Goal: Information Seeking & Learning: Learn about a topic

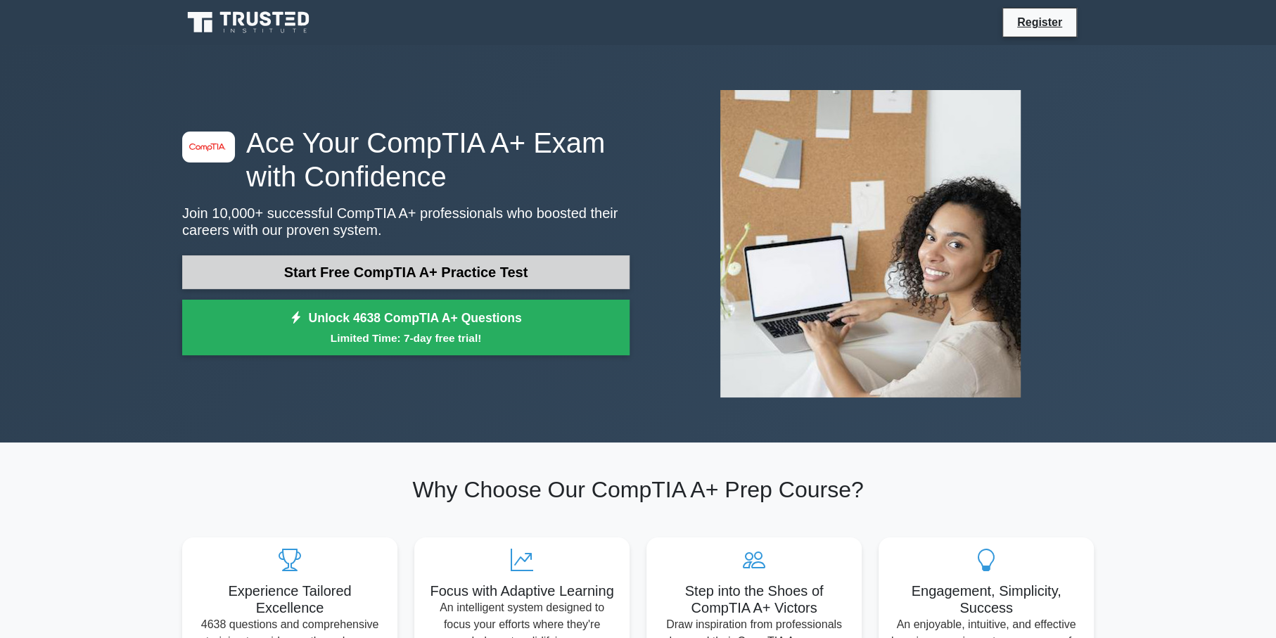
click at [417, 260] on link "Start Free CompTIA A+ Practice Test" at bounding box center [405, 272] width 447 height 34
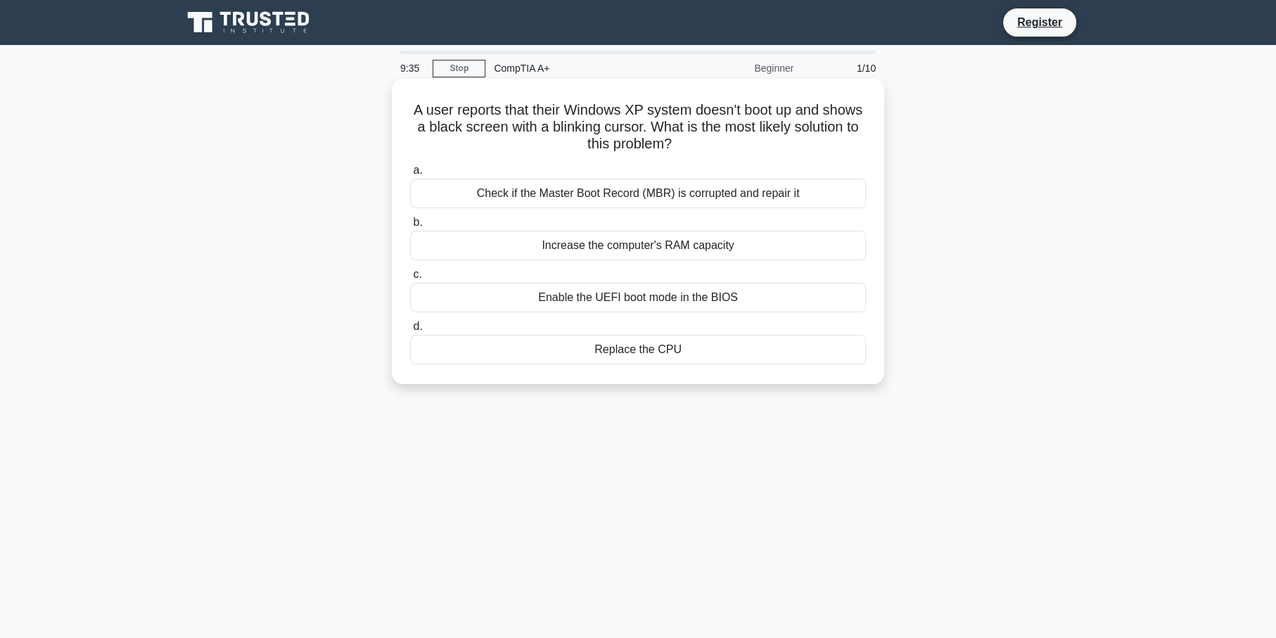
click at [623, 193] on div "Check if the Master Boot Record (MBR) is corrupted and repair it" at bounding box center [638, 194] width 456 height 30
click at [410, 175] on input "a. Check if the Master Boot Record (MBR) is corrupted and repair it" at bounding box center [410, 170] width 0 height 9
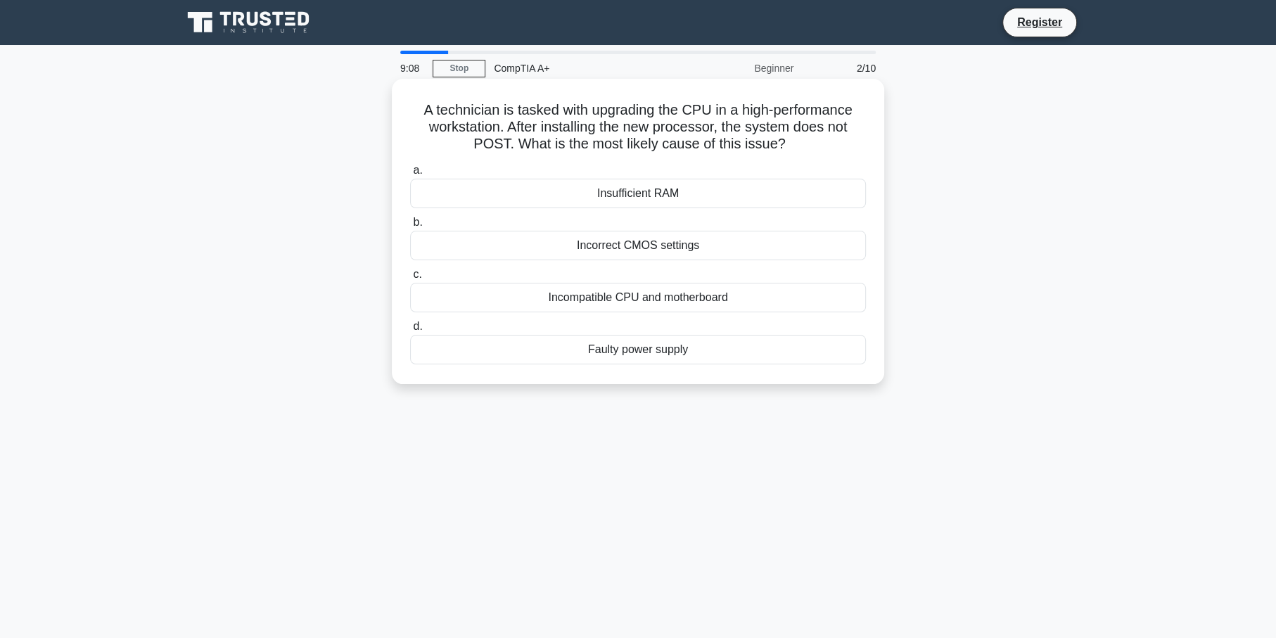
click at [609, 297] on div "Incompatible CPU and motherboard" at bounding box center [638, 298] width 456 height 30
click at [410, 279] on input "c. Incompatible CPU and motherboard" at bounding box center [410, 274] width 0 height 9
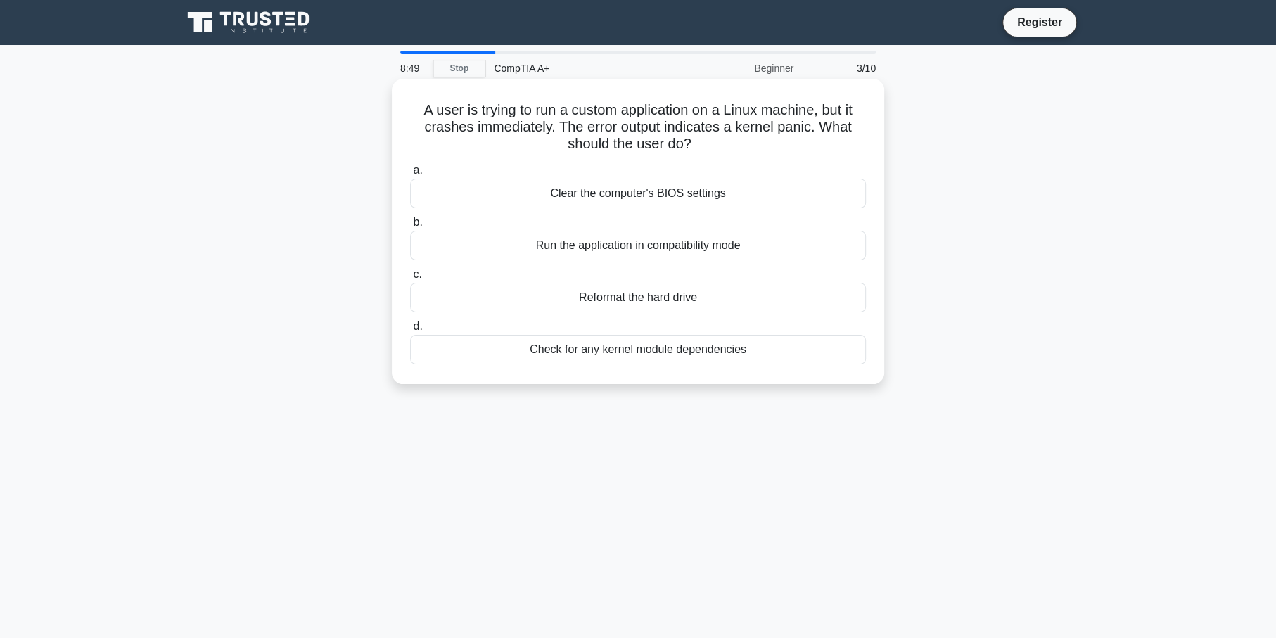
click at [609, 345] on div "Check for any kernel module dependencies" at bounding box center [638, 350] width 456 height 30
click at [410, 331] on input "d. Check for any kernel module dependencies" at bounding box center [410, 326] width 0 height 9
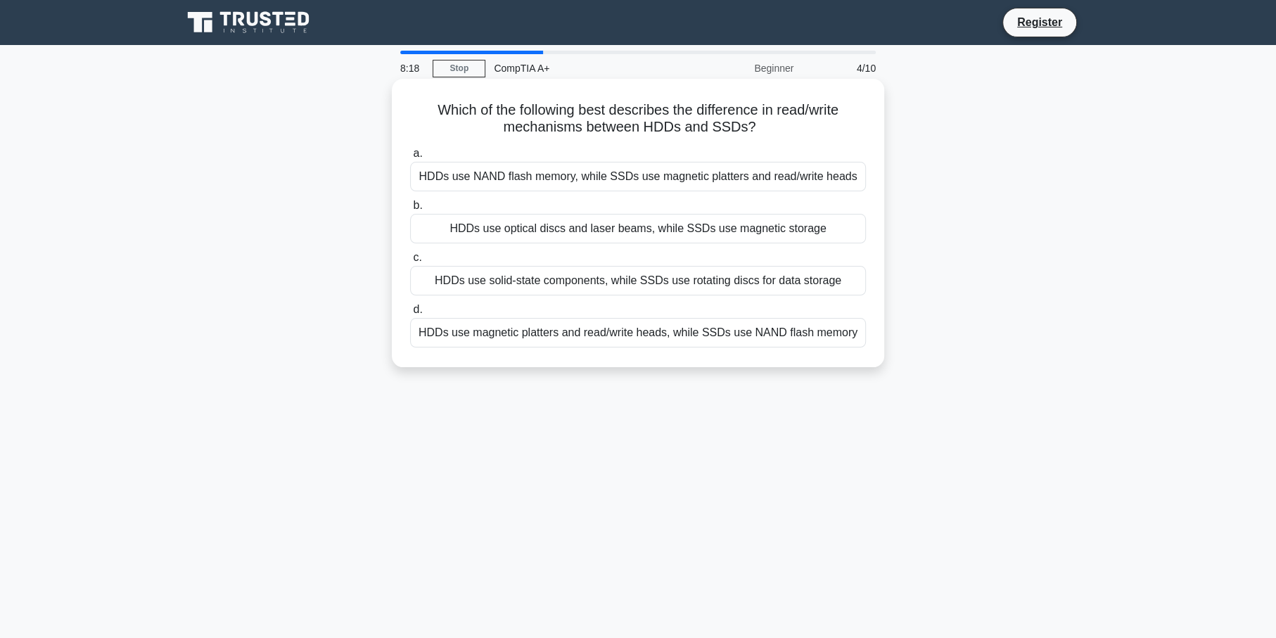
click at [661, 336] on div "HDDs use magnetic platters and read/write heads, while SSDs use NAND flash memo…" at bounding box center [638, 333] width 456 height 30
click at [410, 314] on input "d. HDDs use magnetic platters and read/write heads, while SSDs use NAND flash m…" at bounding box center [410, 309] width 0 height 9
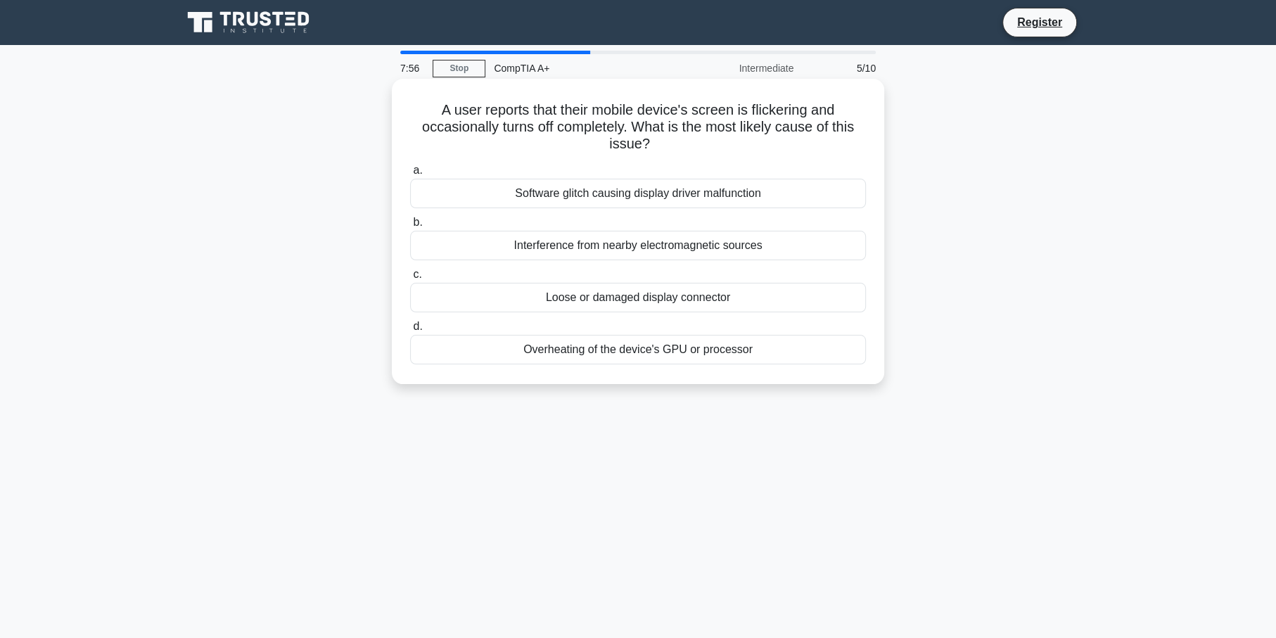
click at [665, 297] on div "Loose or damaged display connector" at bounding box center [638, 298] width 456 height 30
click at [410, 279] on input "c. Loose or damaged display connector" at bounding box center [410, 274] width 0 height 9
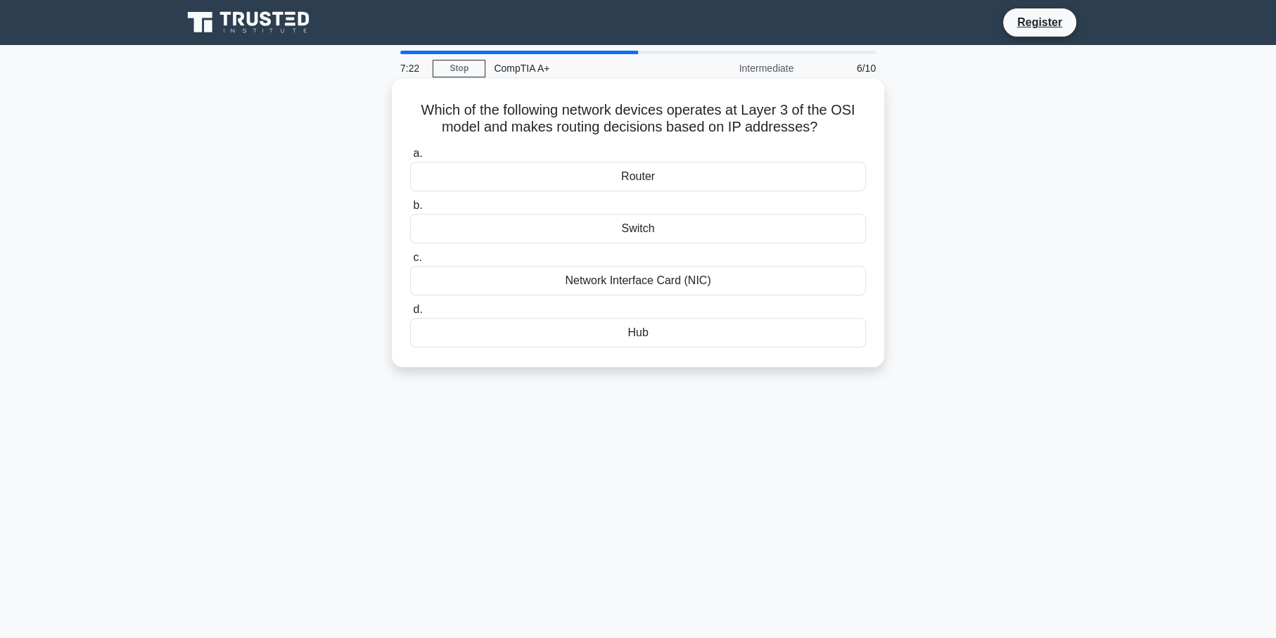
click at [629, 335] on div "Hub" at bounding box center [638, 333] width 456 height 30
click at [410, 314] on input "d. Hub" at bounding box center [410, 309] width 0 height 9
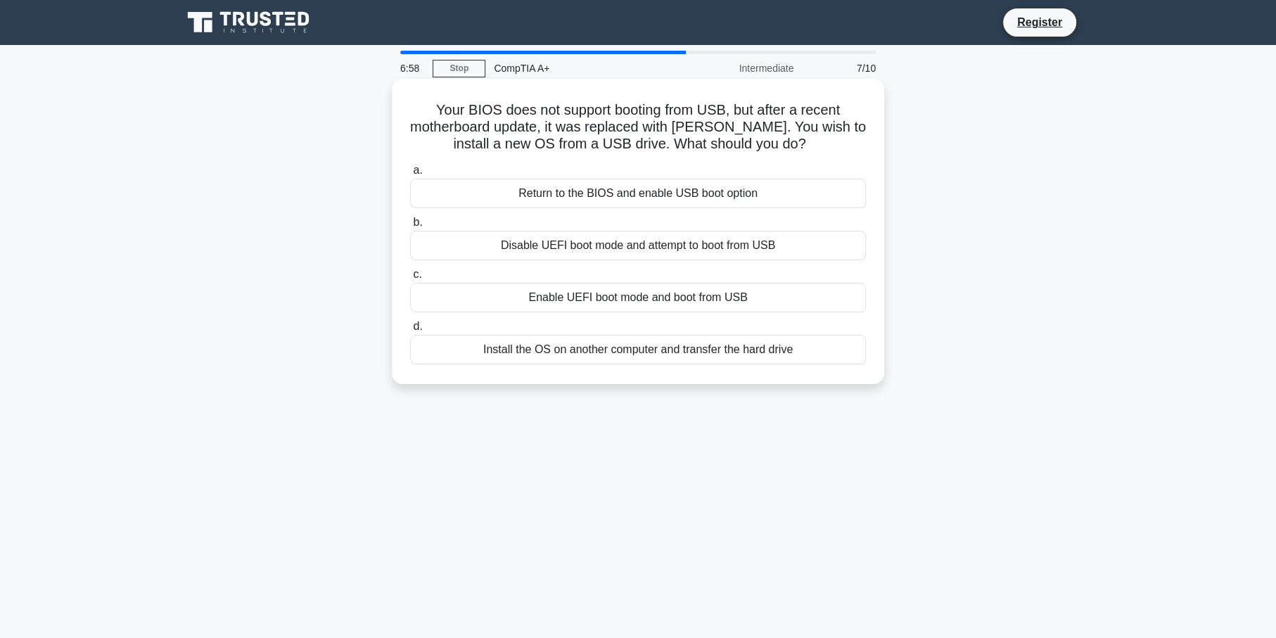
click at [639, 288] on div "Enable UEFI boot mode and boot from USB" at bounding box center [638, 298] width 456 height 30
click at [410, 279] on input "c. Enable UEFI boot mode and boot from USB" at bounding box center [410, 274] width 0 height 9
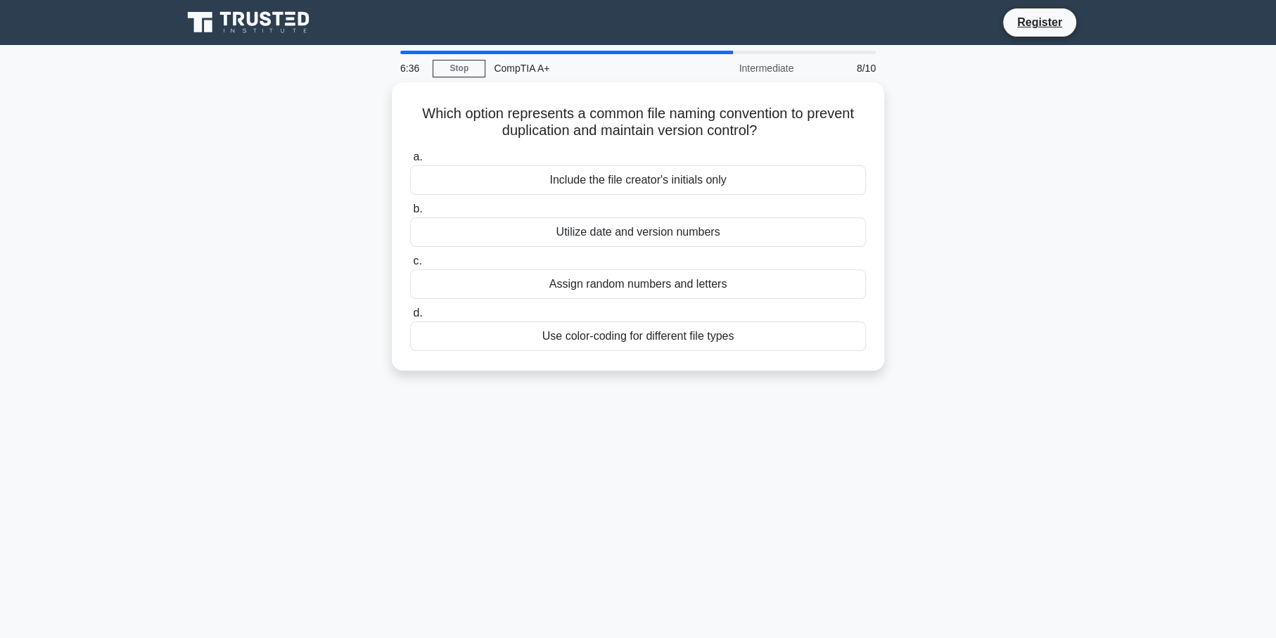
click at [309, 374] on div "Which option represents a common file naming convention to prevent duplication …" at bounding box center [638, 234] width 929 height 305
click at [676, 226] on div "Utilize date and version numbers" at bounding box center [638, 229] width 456 height 30
click at [410, 210] on input "b. Utilize date and version numbers" at bounding box center [410, 205] width 0 height 9
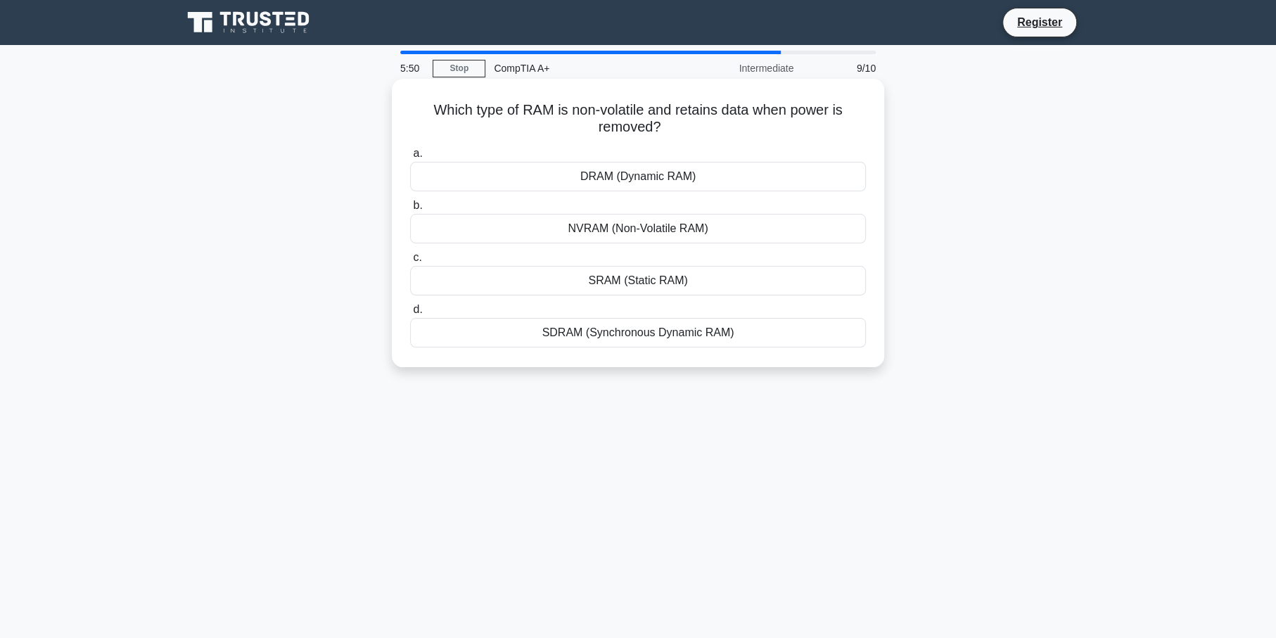
click at [701, 238] on div "NVRAM (Non-Volatile RAM)" at bounding box center [638, 229] width 456 height 30
click at [410, 210] on input "b. NVRAM (Non-Volatile RAM)" at bounding box center [410, 205] width 0 height 9
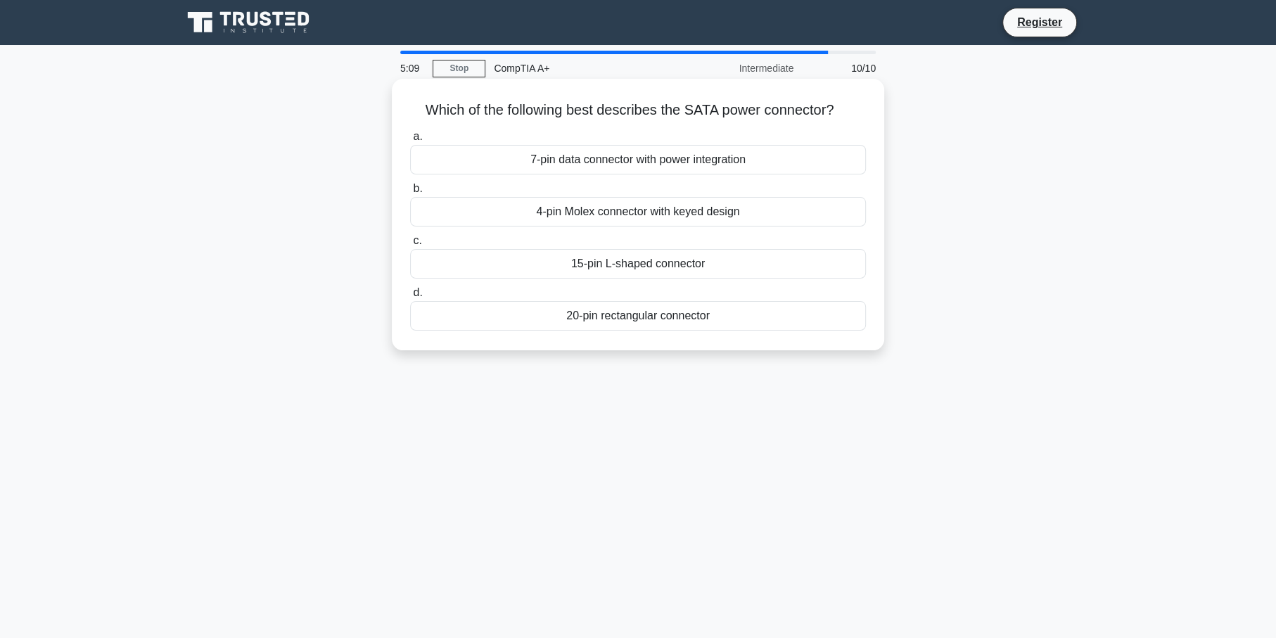
click at [614, 267] on div "15-pin L-shaped connector" at bounding box center [638, 264] width 456 height 30
click at [410, 245] on input "c. 15-pin L-shaped connector" at bounding box center [410, 240] width 0 height 9
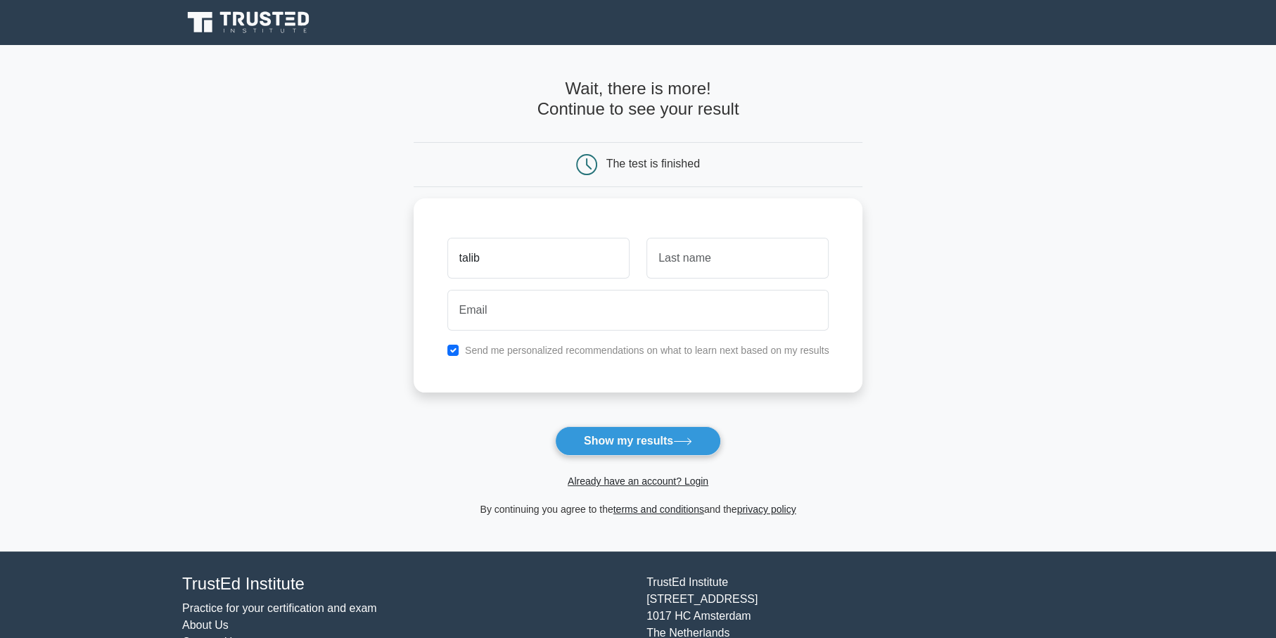
type input "talib"
type input "smith"
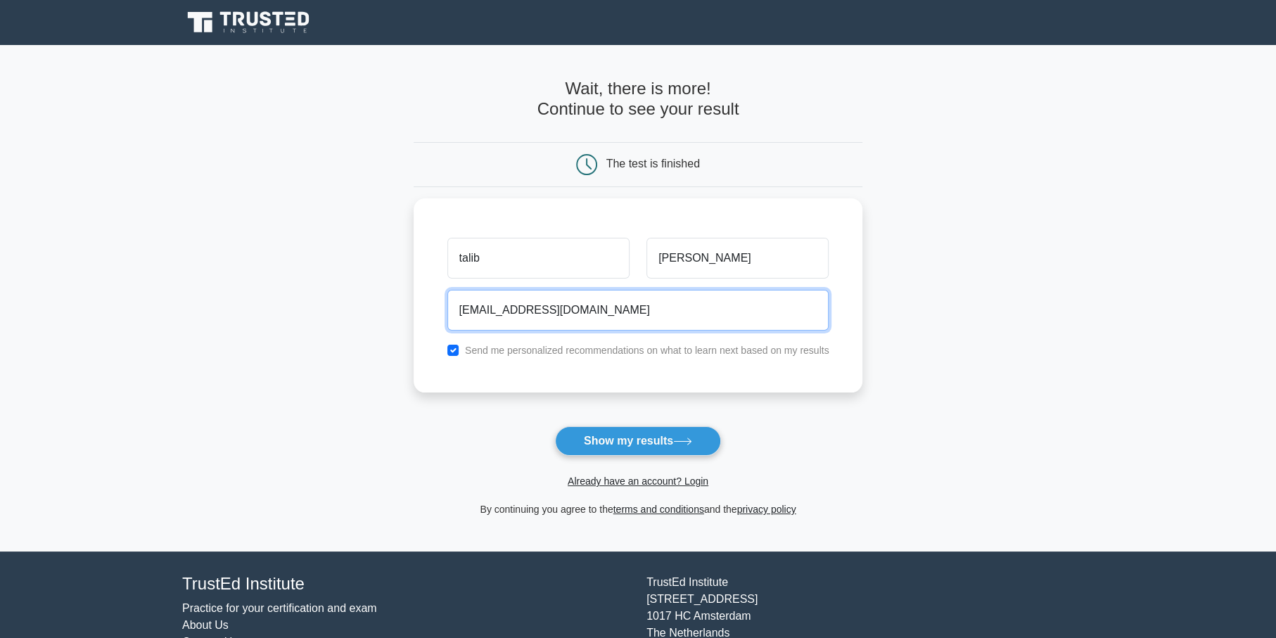
type input "talibsmith77@protonmail.com"
click at [555, 426] on button "Show my results" at bounding box center [638, 441] width 166 height 30
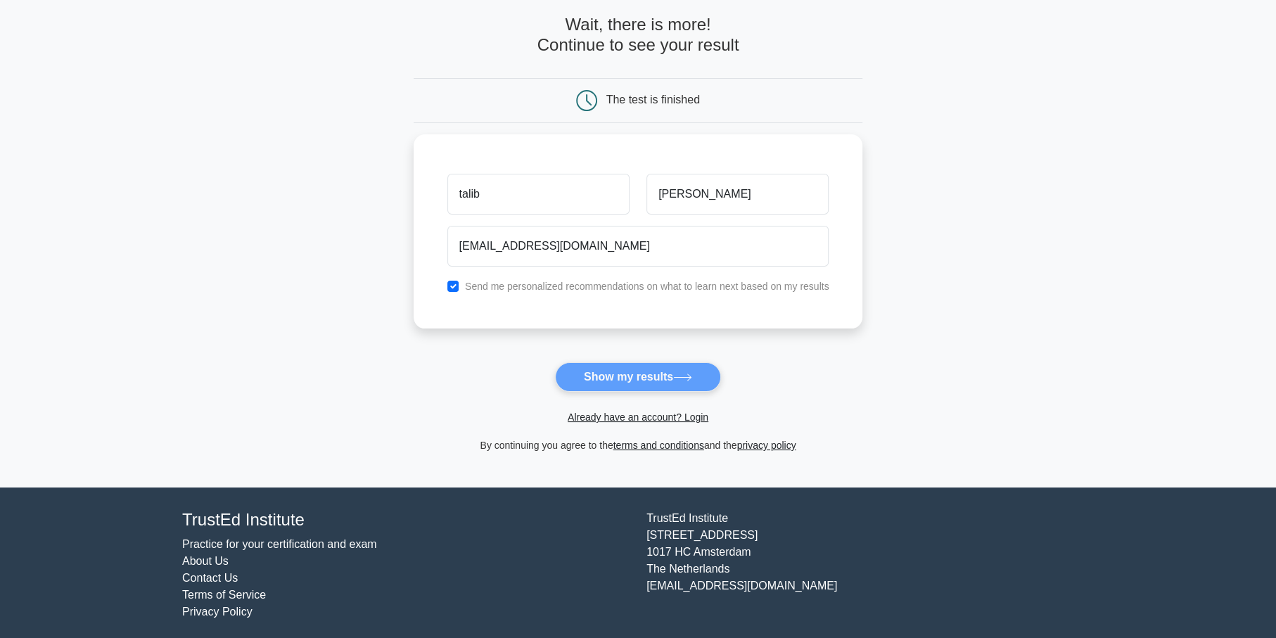
scroll to position [70, 0]
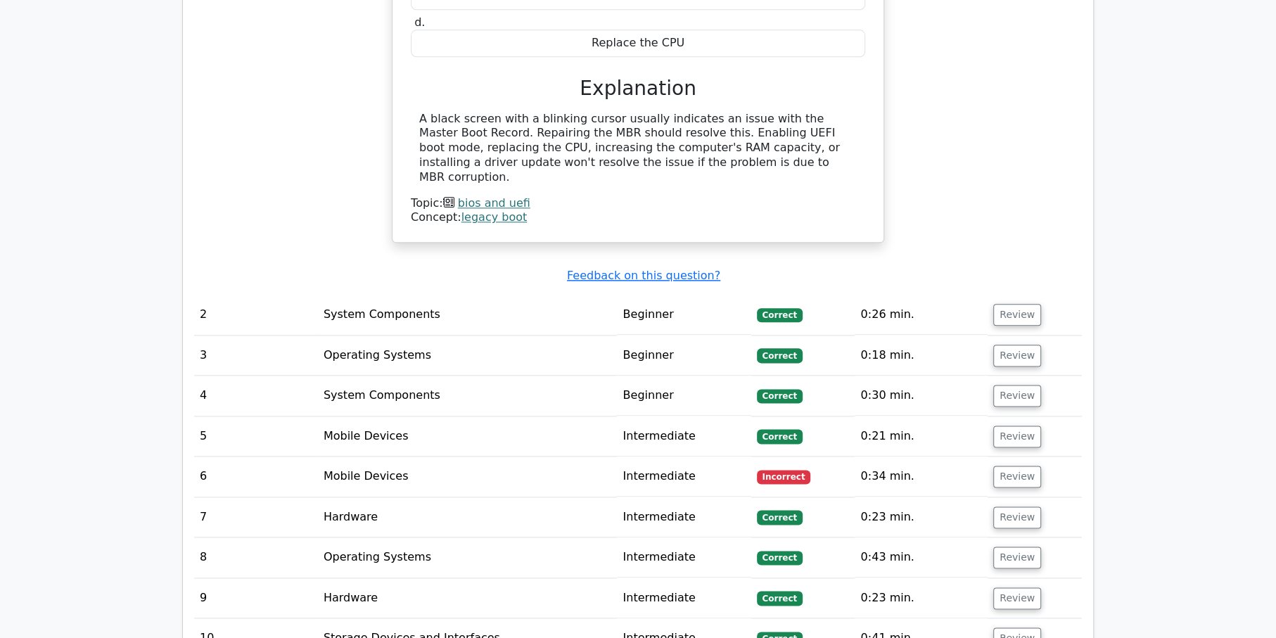
scroll to position [1527, 0]
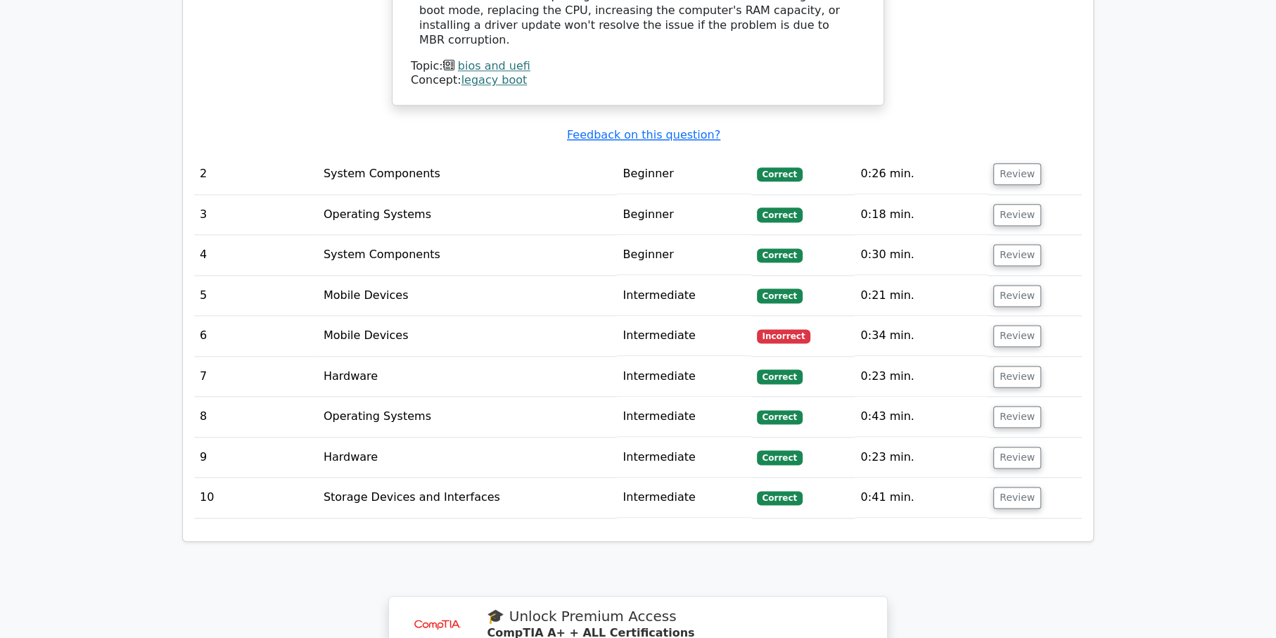
click at [790, 167] on span "Correct" at bounding box center [780, 174] width 46 height 14
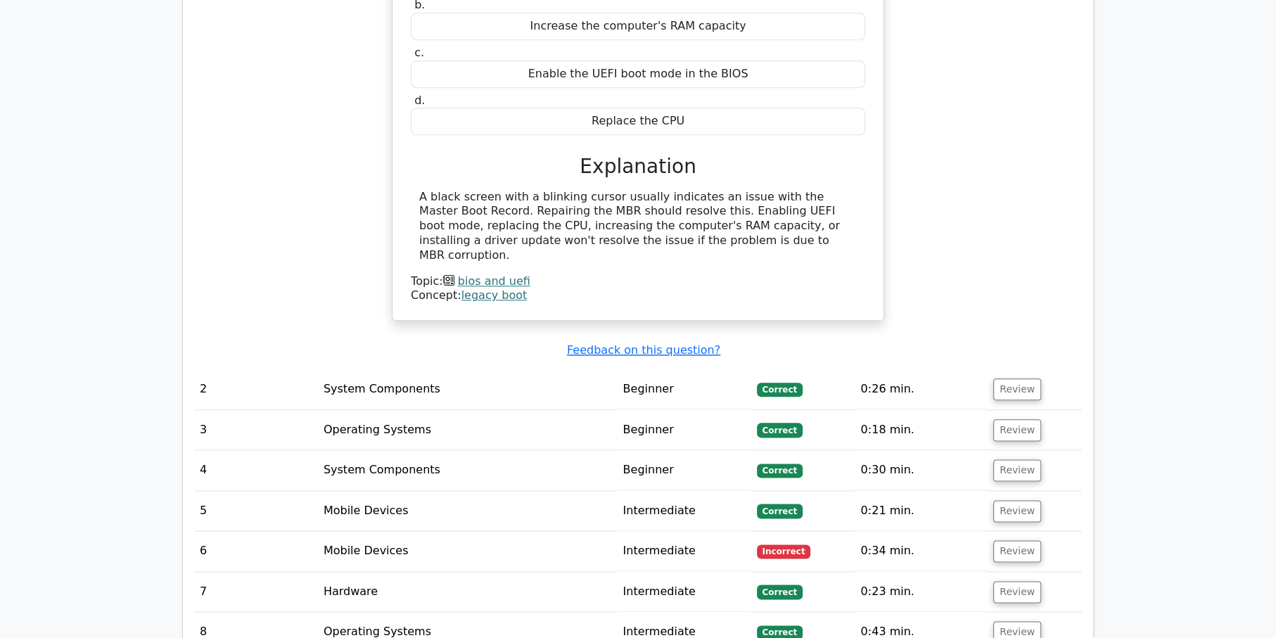
scroll to position [1246, 0]
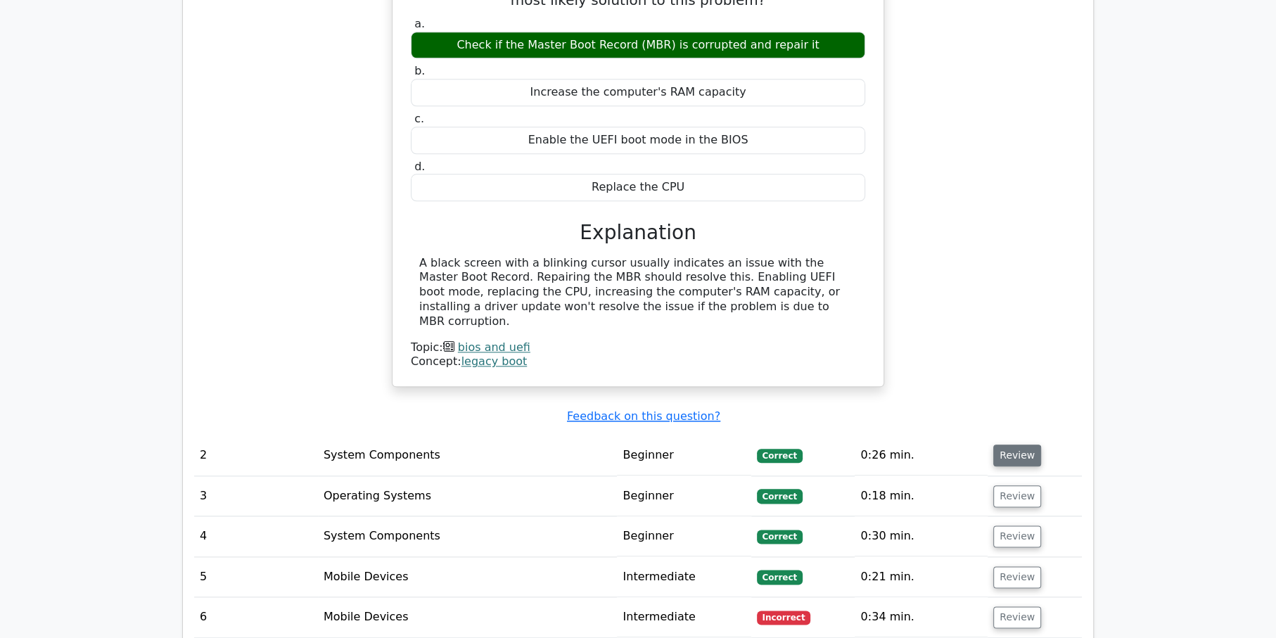
click at [1004, 445] on button "Review" at bounding box center [1017, 456] width 48 height 22
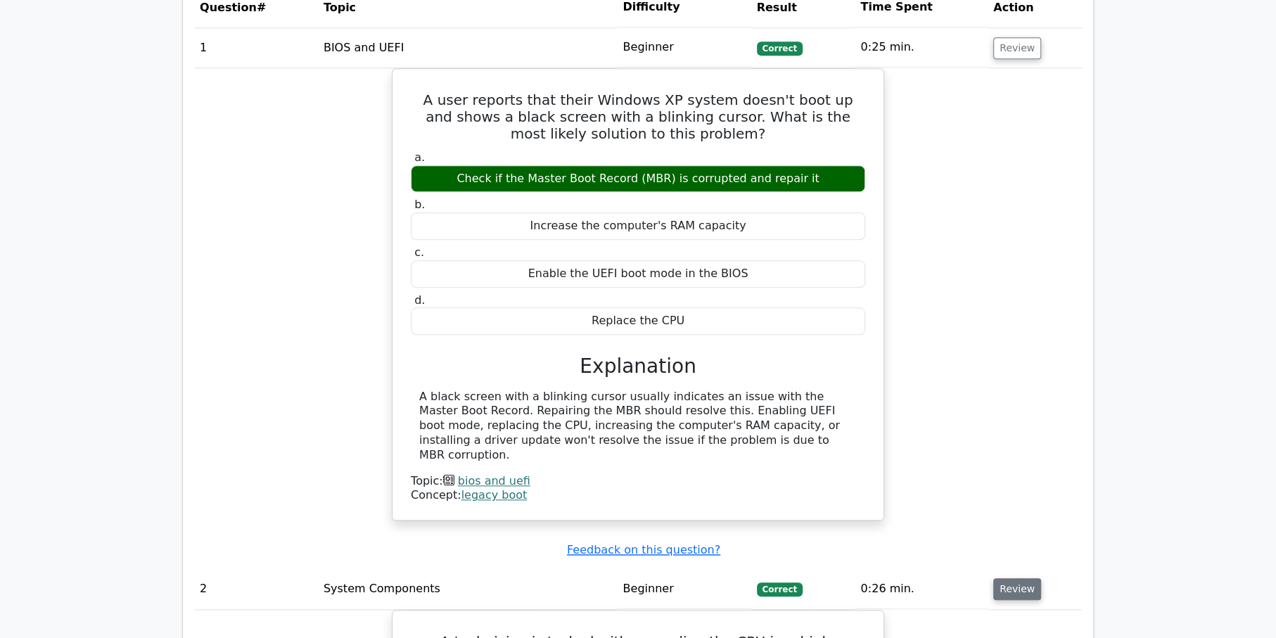
scroll to position [964, 0]
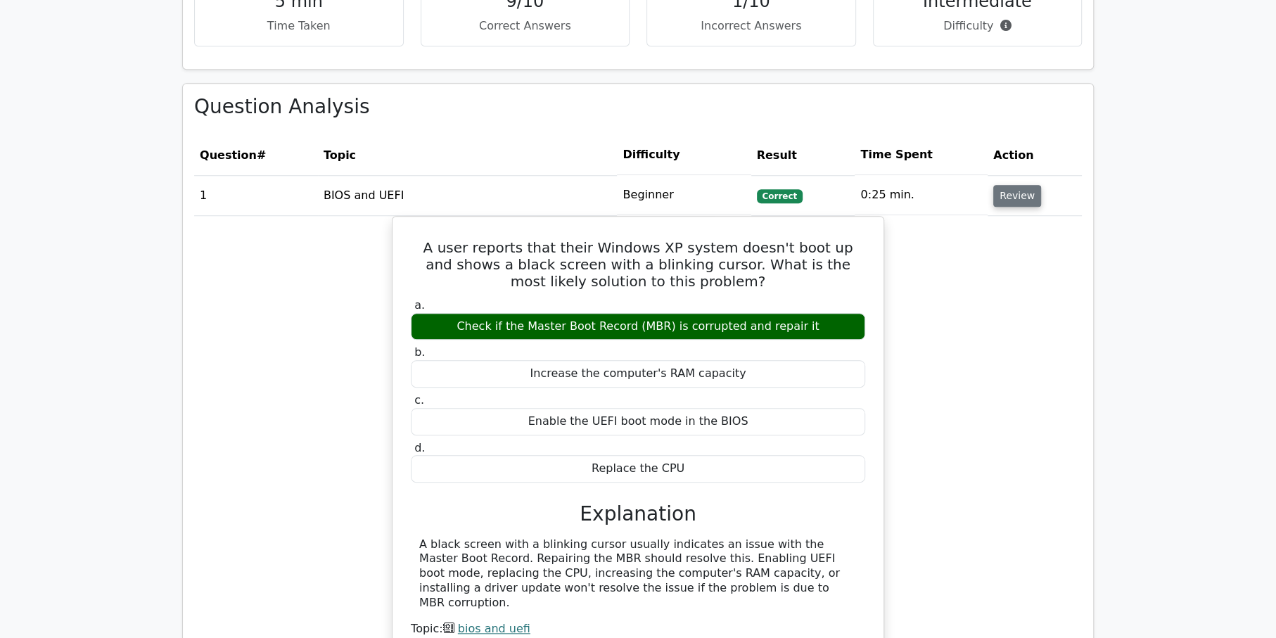
click at [1017, 200] on button "Review" at bounding box center [1017, 196] width 48 height 22
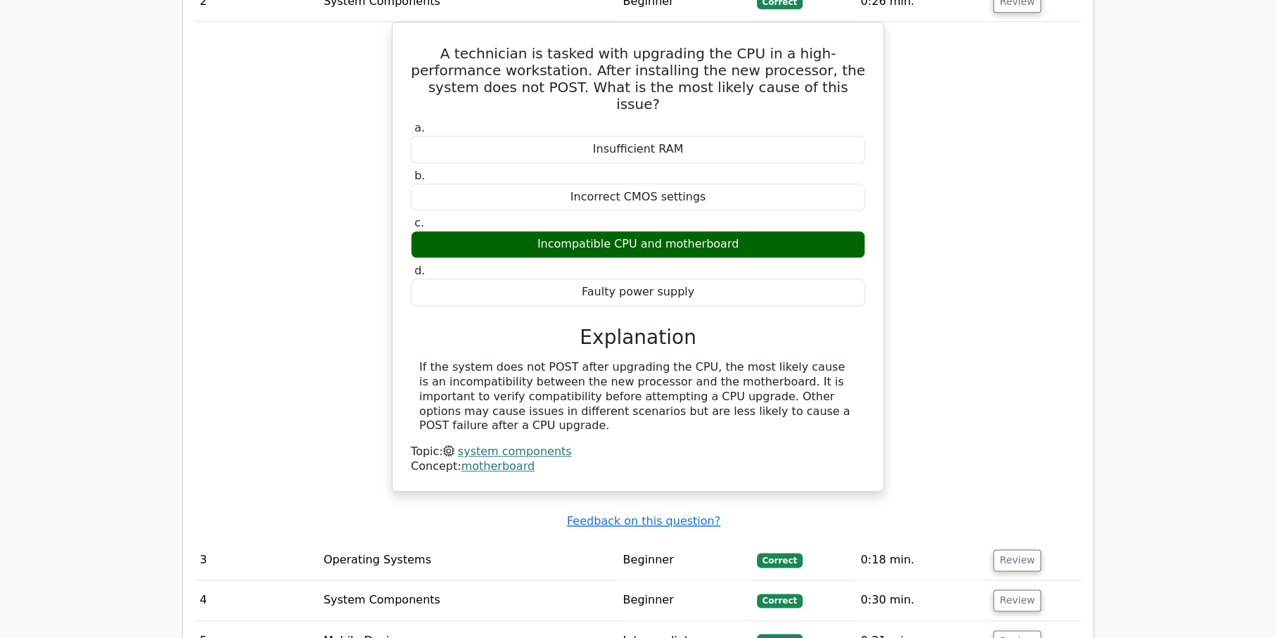
scroll to position [1175, 0]
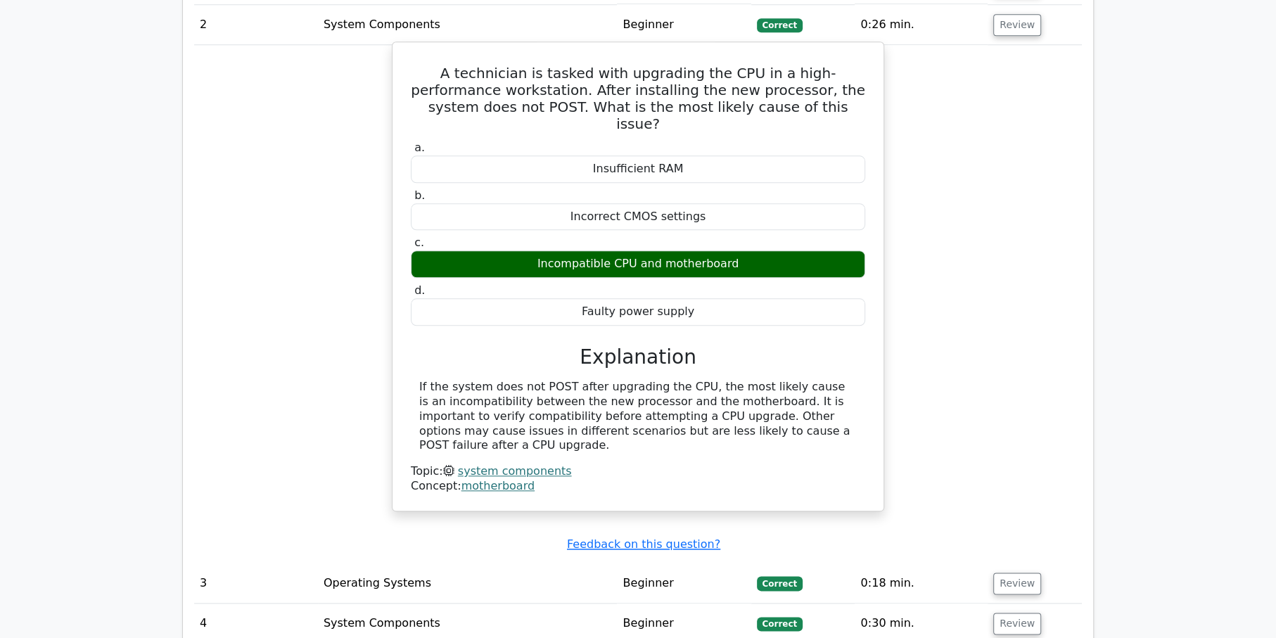
click at [502, 464] on link "system components" at bounding box center [515, 470] width 114 height 13
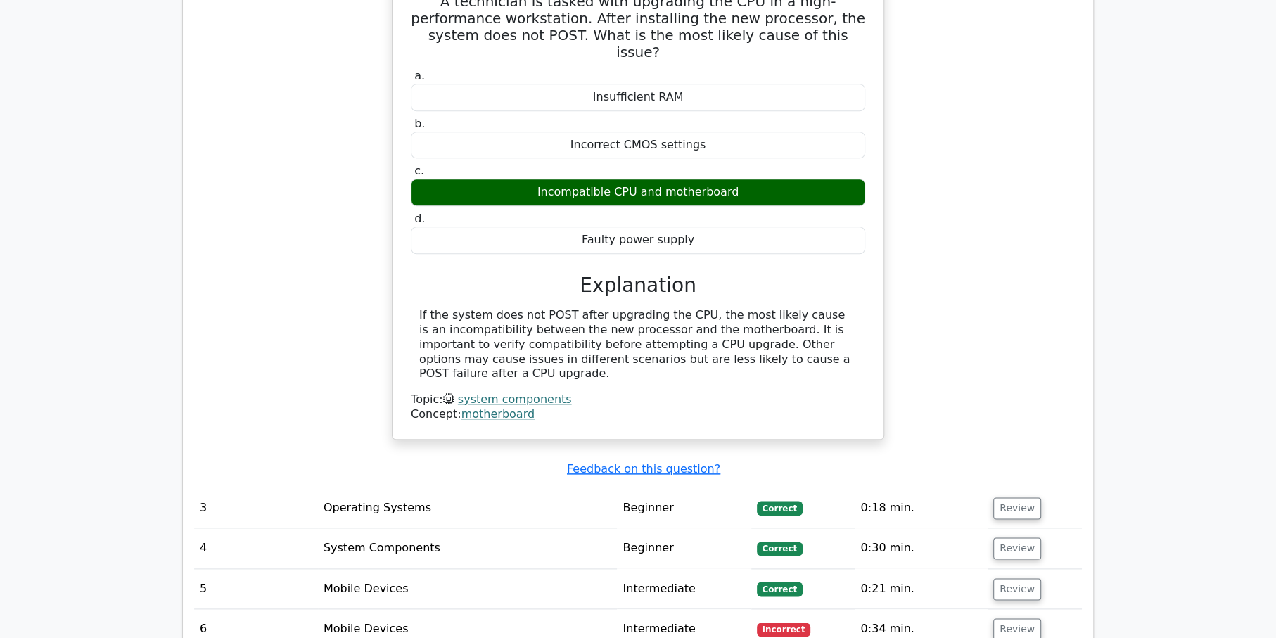
scroll to position [1386, 0]
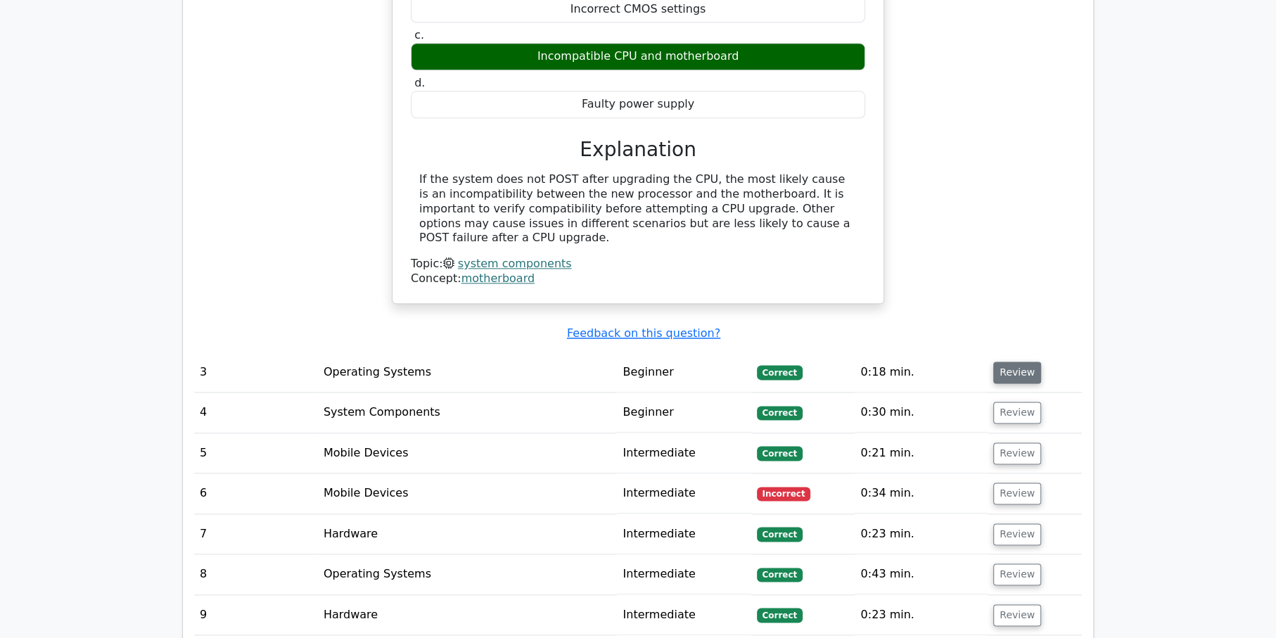
click at [999, 362] on button "Review" at bounding box center [1017, 373] width 48 height 22
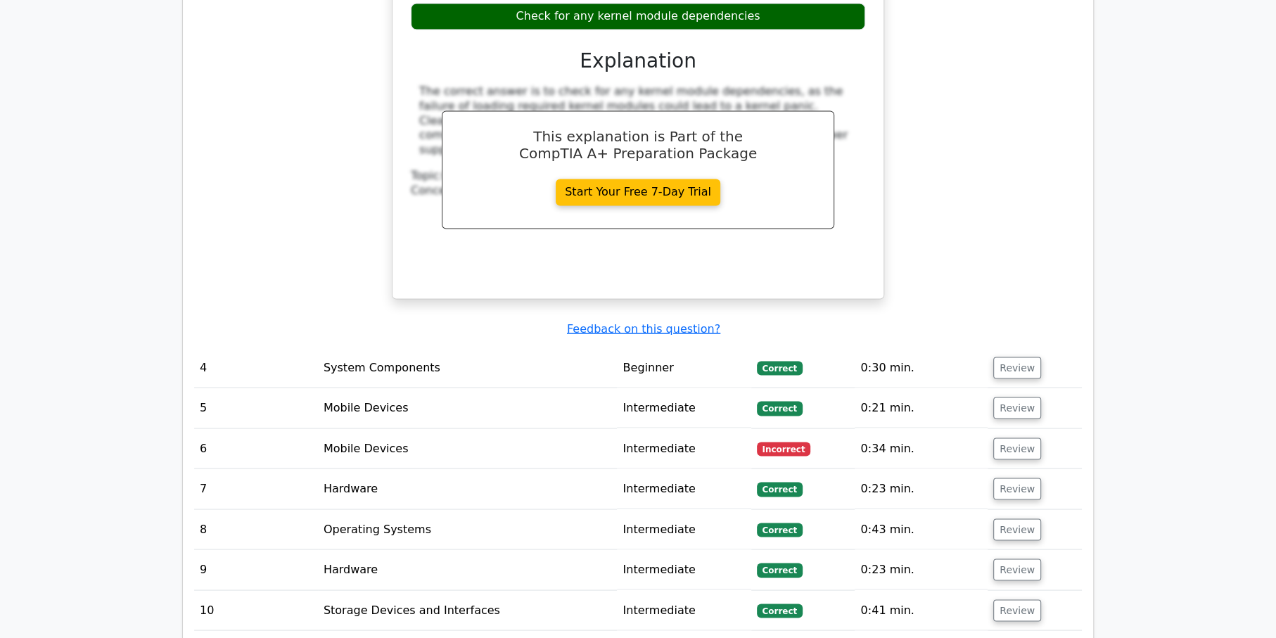
scroll to position [2019, 0]
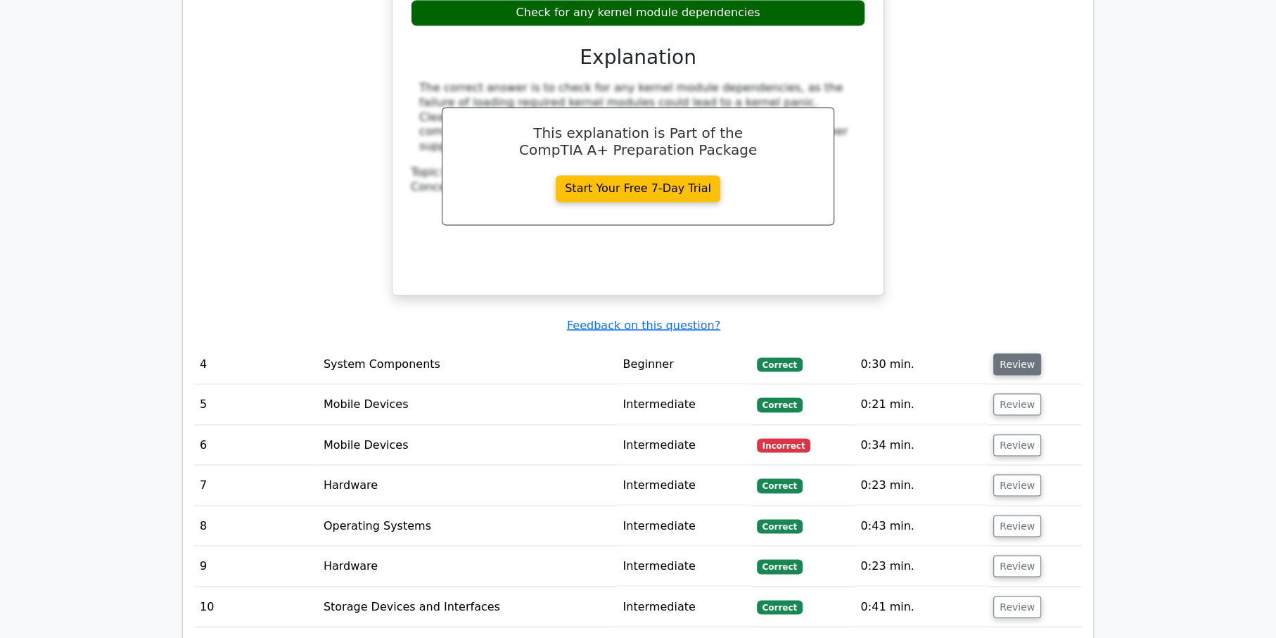
click at [1000, 353] on button "Review" at bounding box center [1017, 364] width 48 height 22
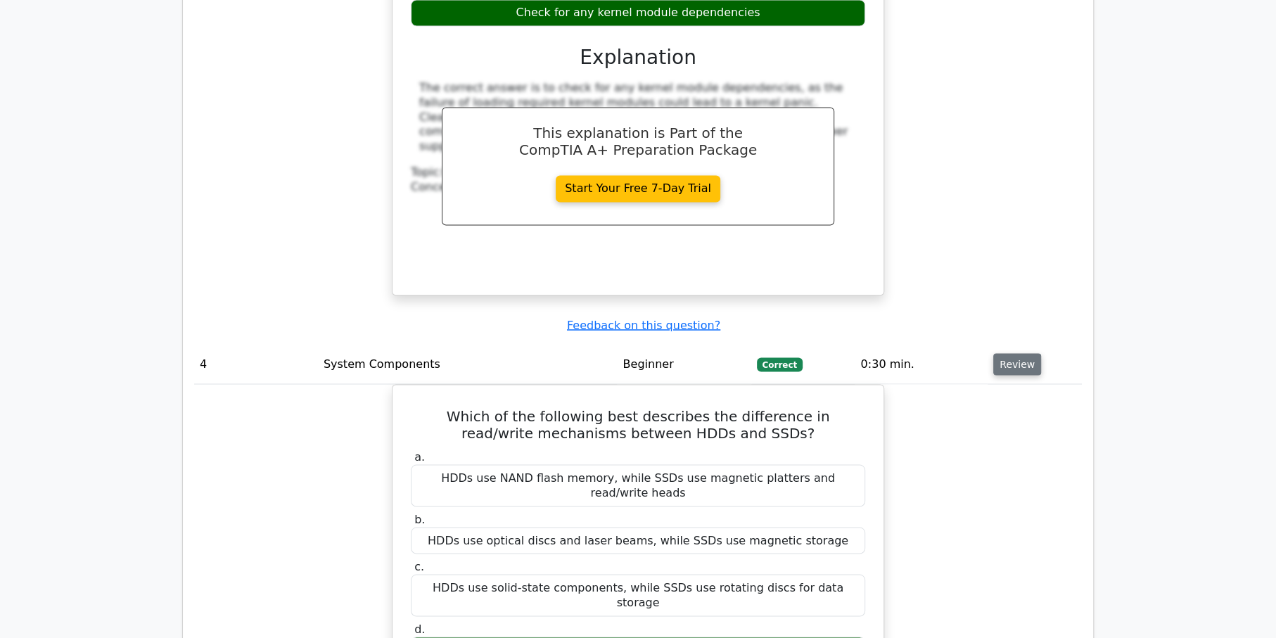
click at [1000, 353] on button "Review" at bounding box center [1017, 364] width 48 height 22
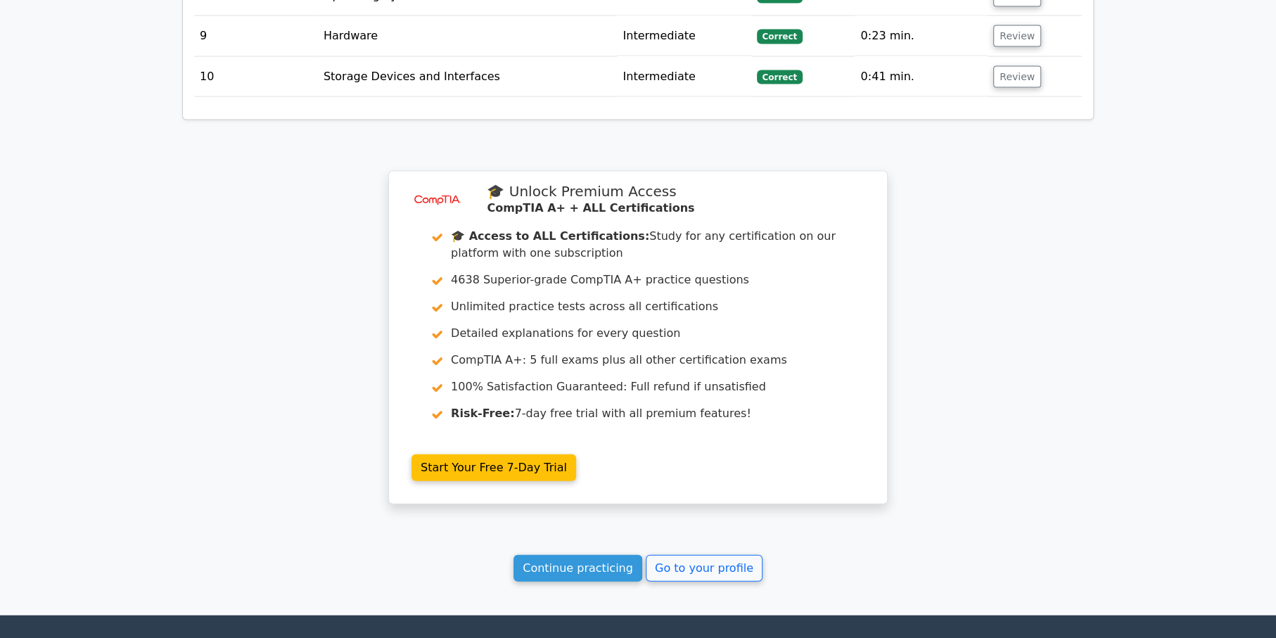
scroll to position [2674, 0]
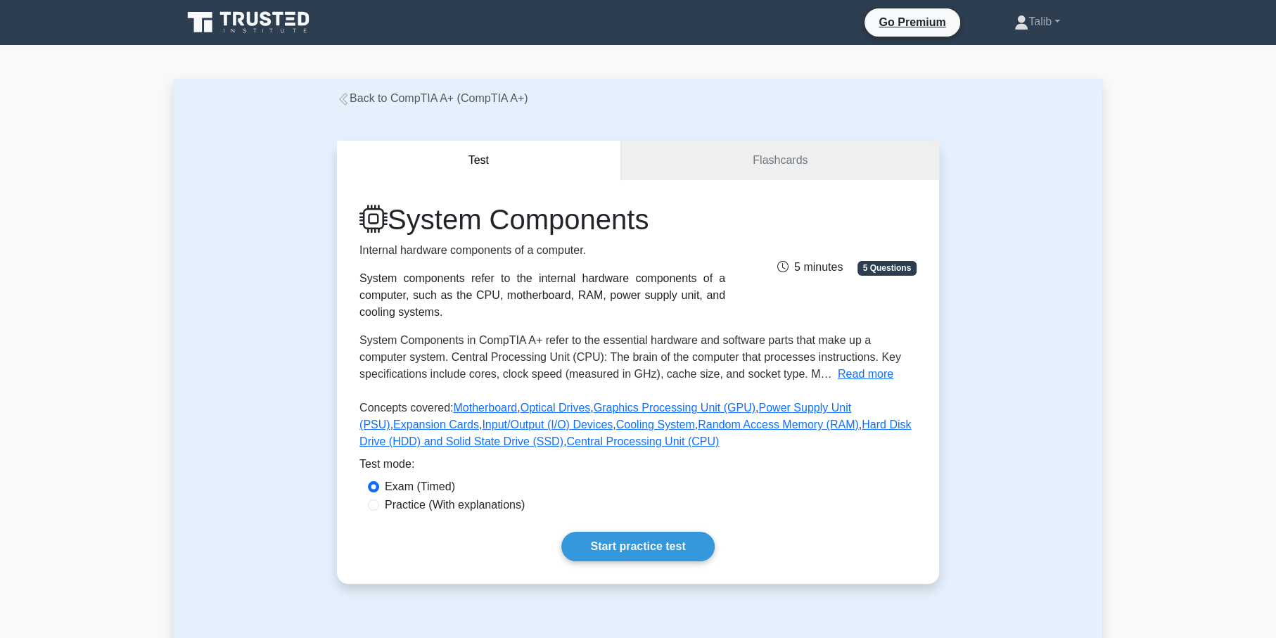
click at [409, 98] on link "Back to CompTIA A+ (CompTIA A+)" at bounding box center [432, 98] width 191 height 12
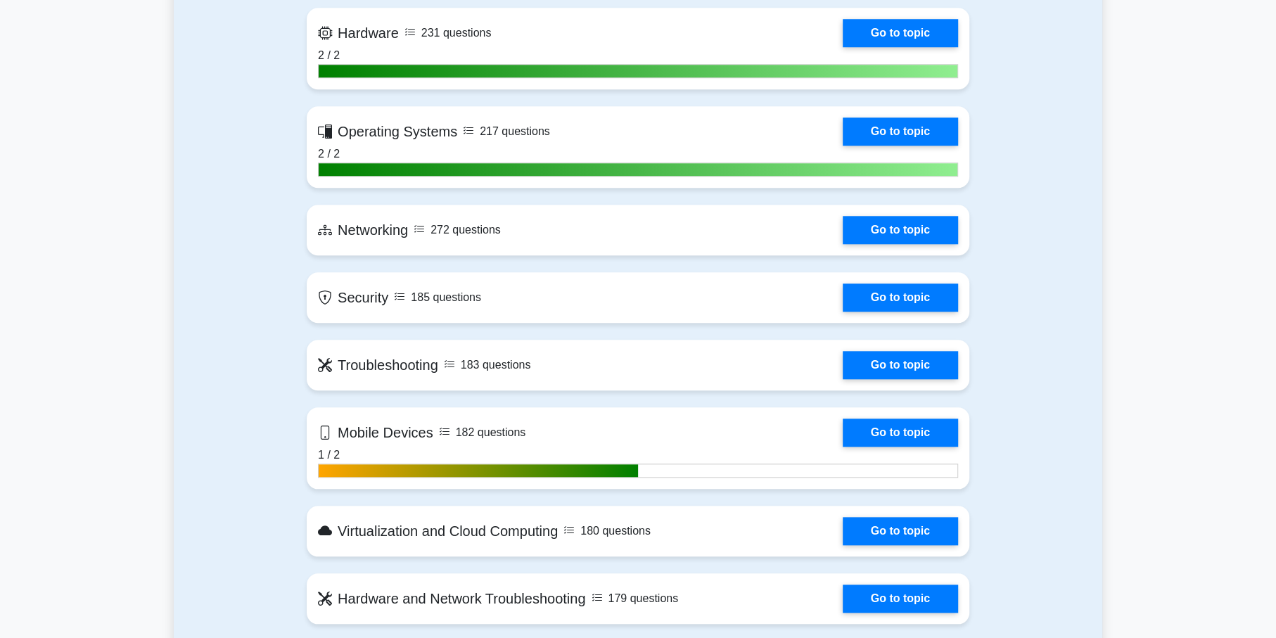
scroll to position [1055, 0]
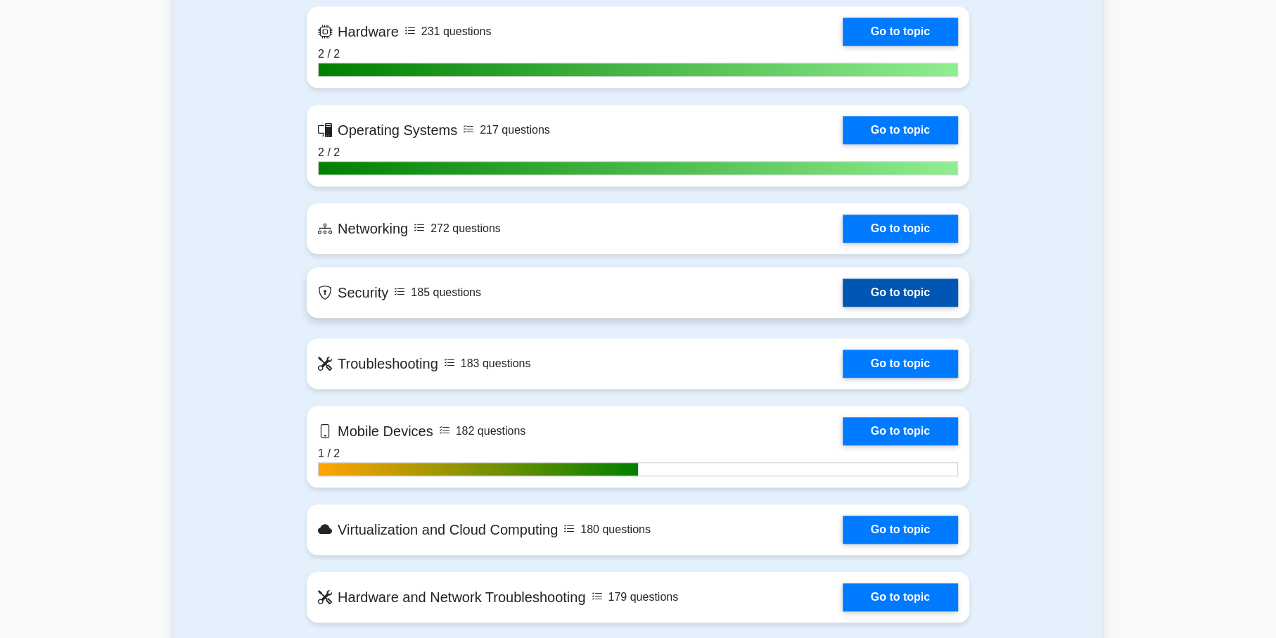
click at [843, 291] on link "Go to topic" at bounding box center [900, 293] width 115 height 28
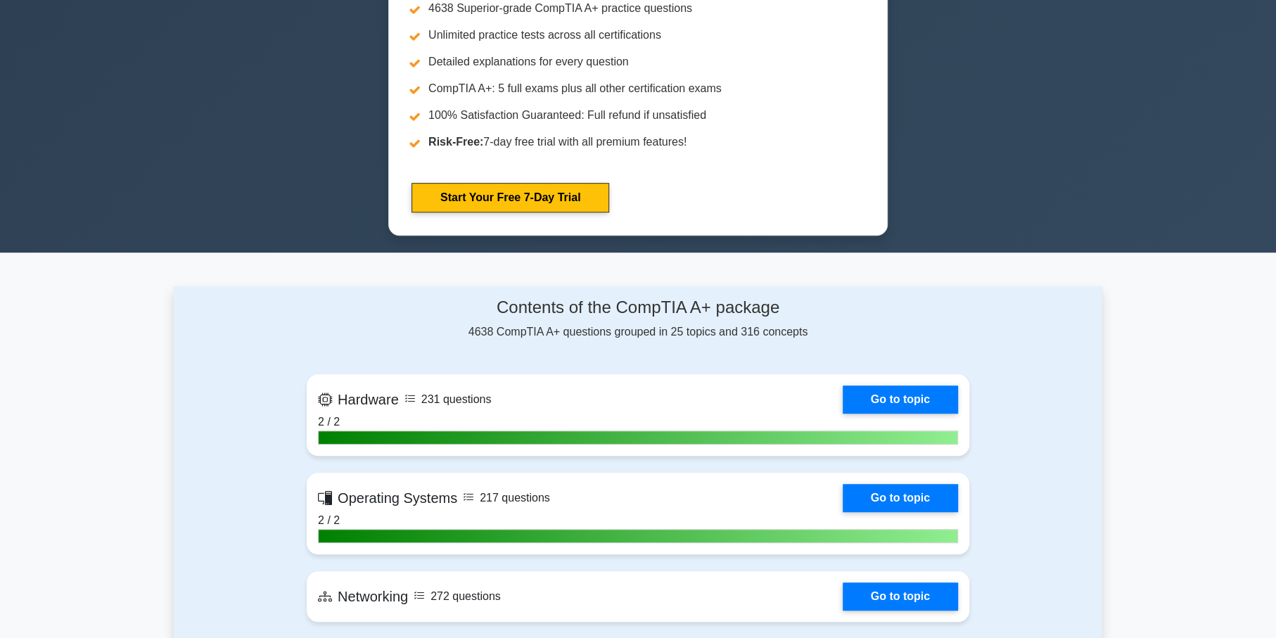
scroll to position [914, 0]
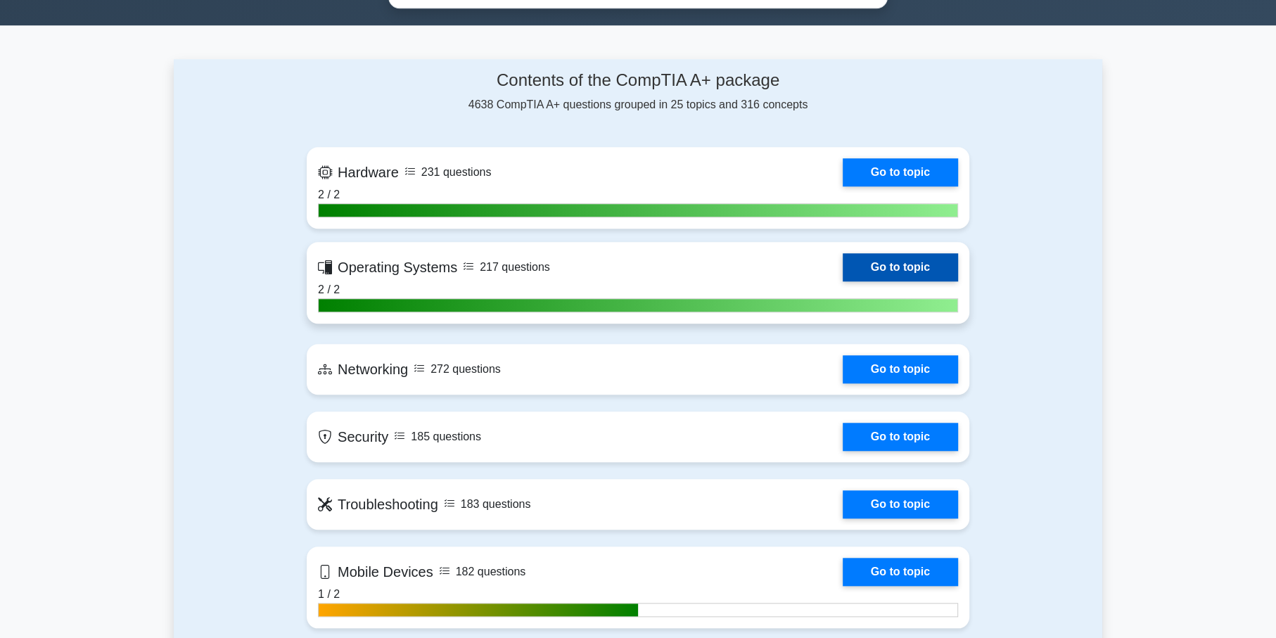
click at [843, 267] on link "Go to topic" at bounding box center [900, 267] width 115 height 28
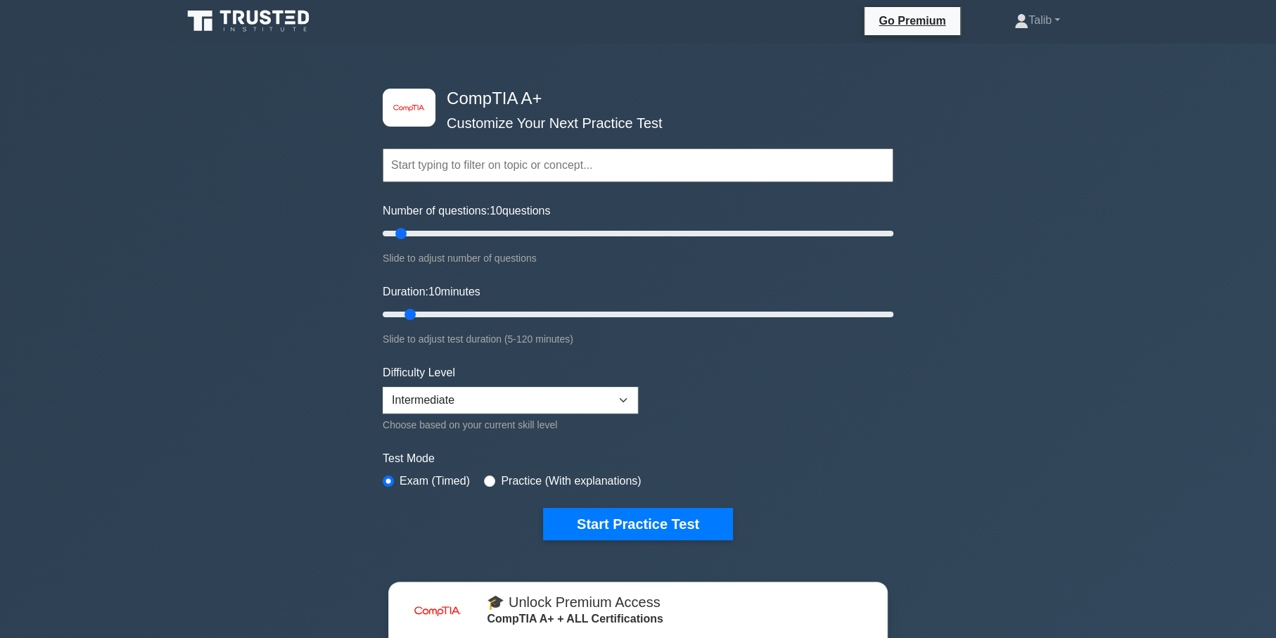
scroll to position [0, 0]
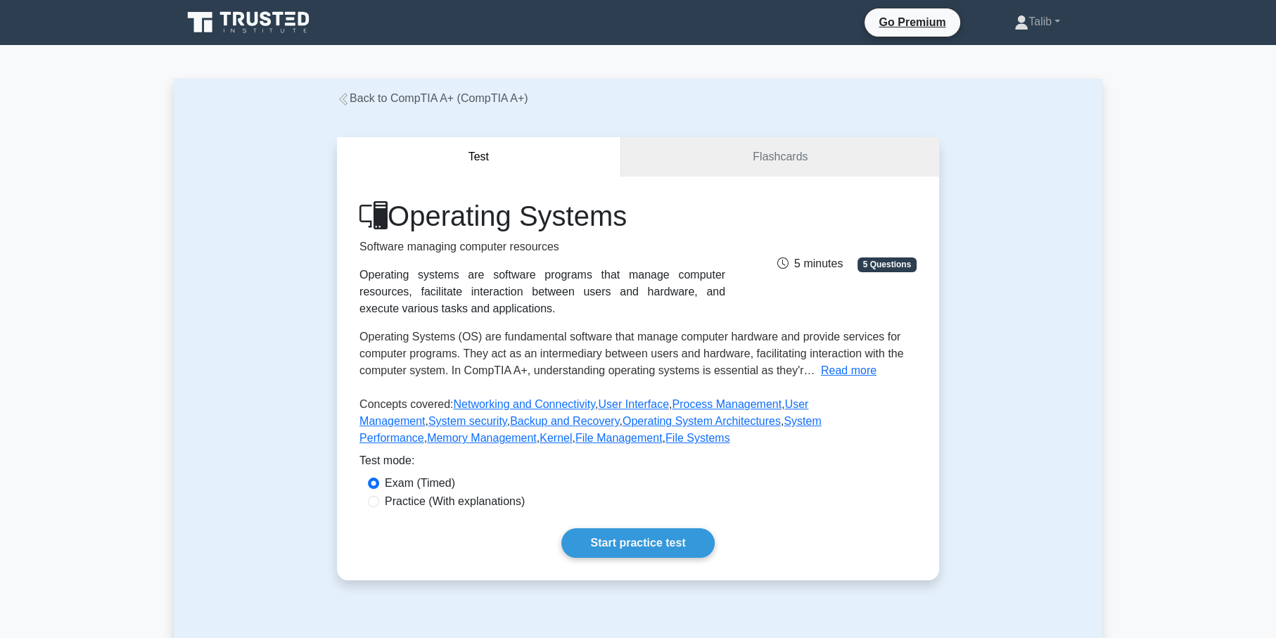
drag, startPoint x: 613, startPoint y: 277, endPoint x: 600, endPoint y: 275, distance: 12.8
